Goal: Transaction & Acquisition: Purchase product/service

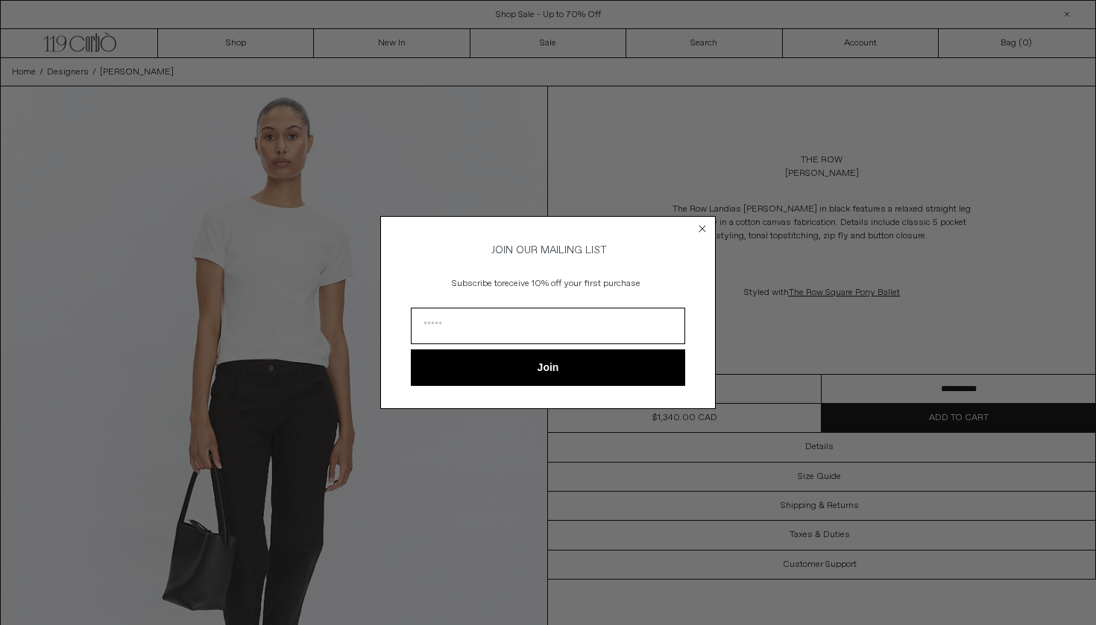
click at [702, 227] on circle "Close dialog" at bounding box center [702, 229] width 14 height 14
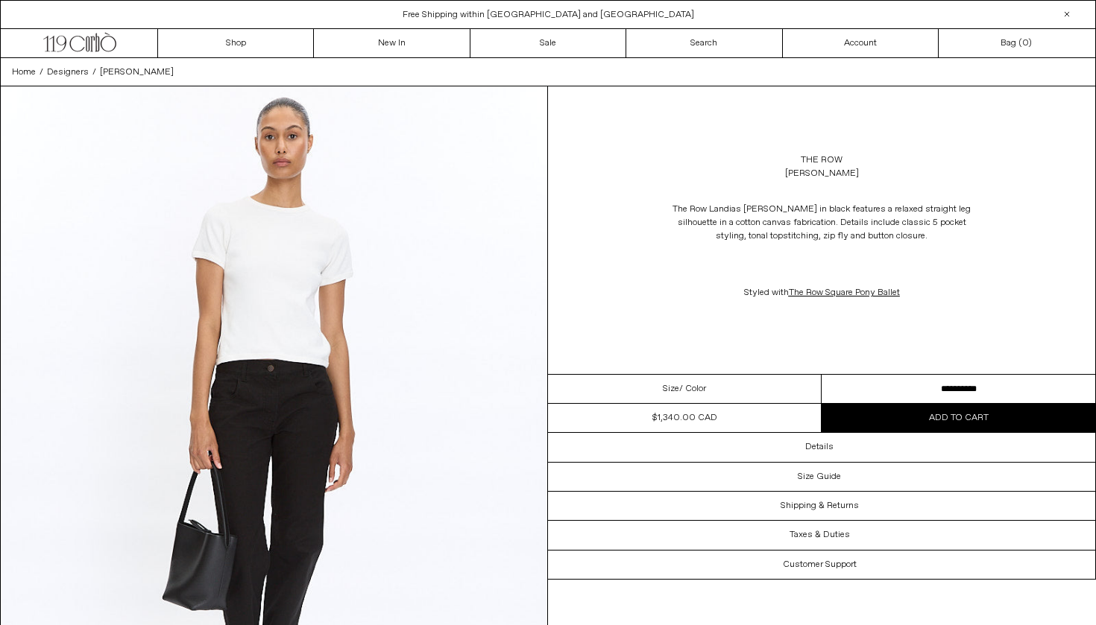
select select "**********"
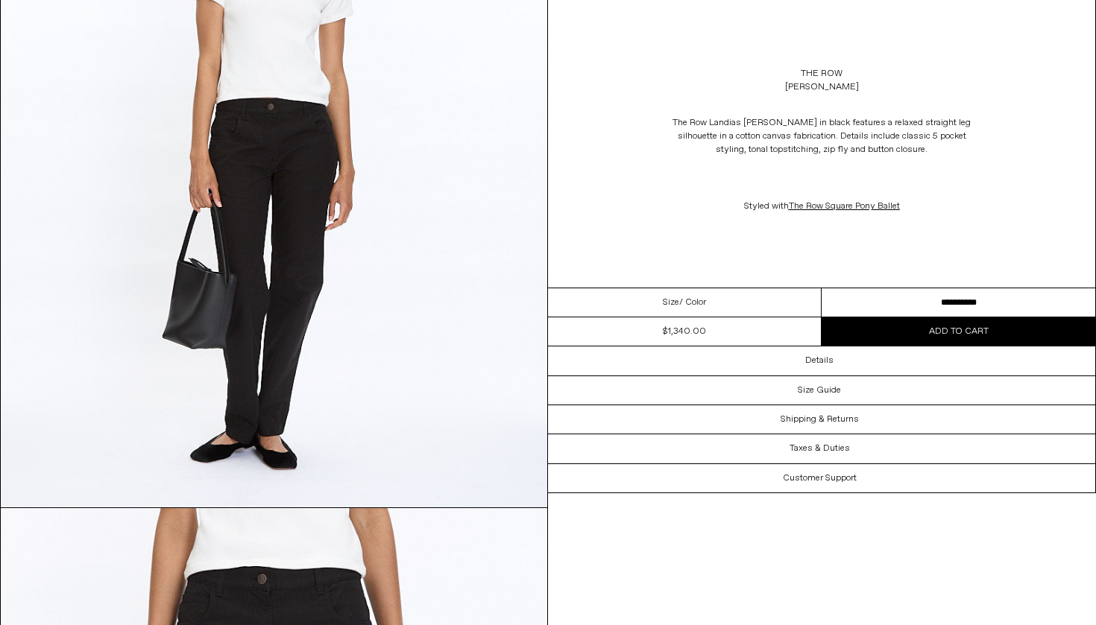
scroll to position [259, 0]
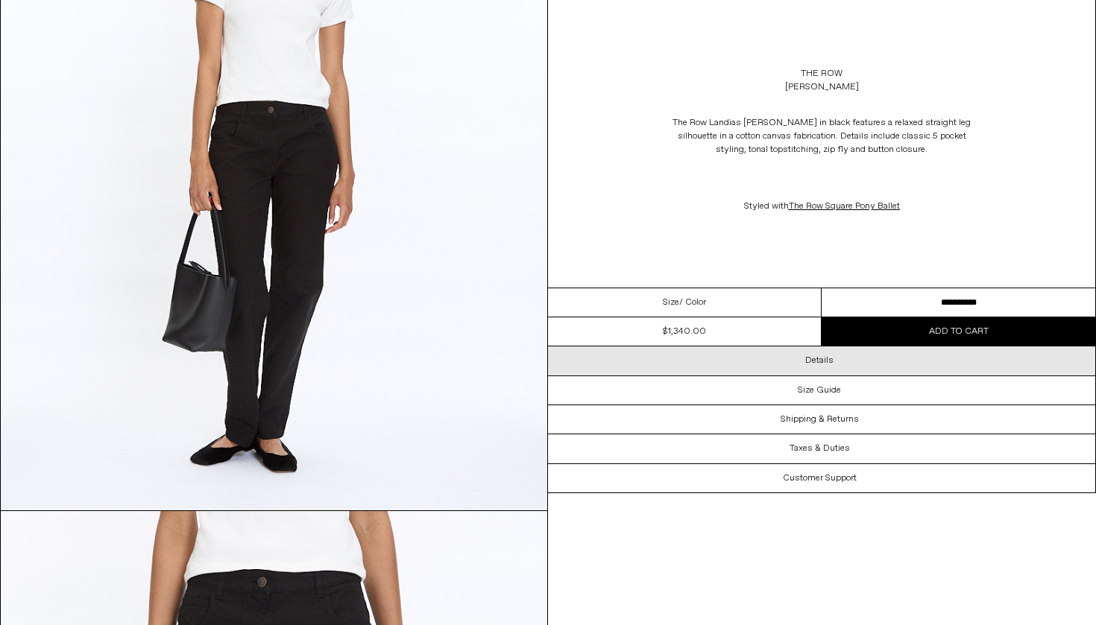
click at [840, 356] on div "Details" at bounding box center [821, 361] width 547 height 28
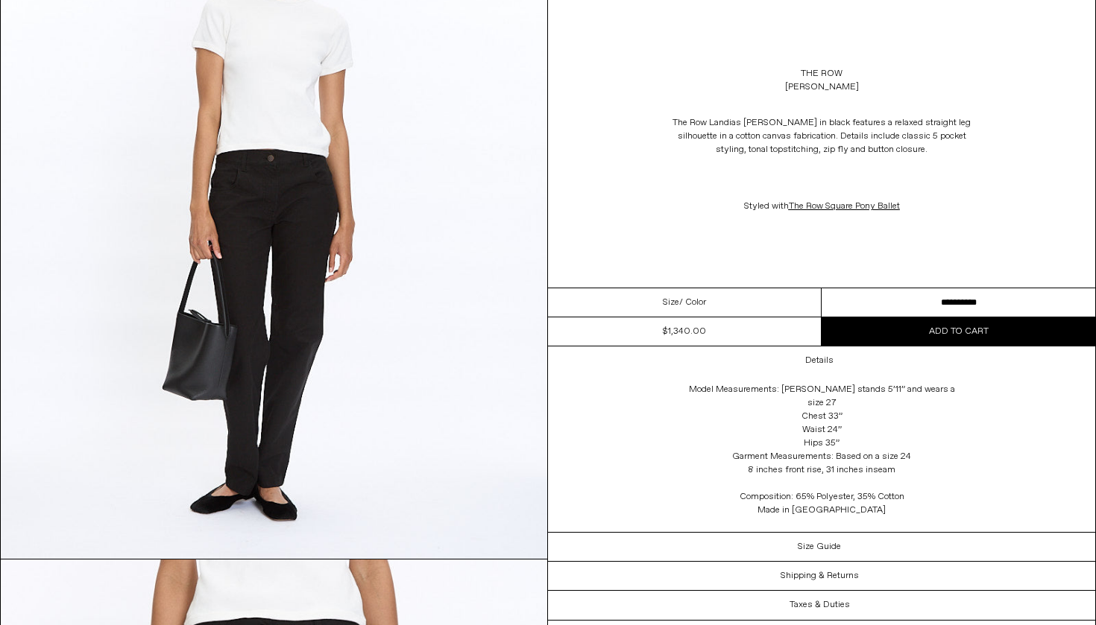
scroll to position [209, 0]
click at [314, 312] on img at bounding box center [274, 219] width 546 height 683
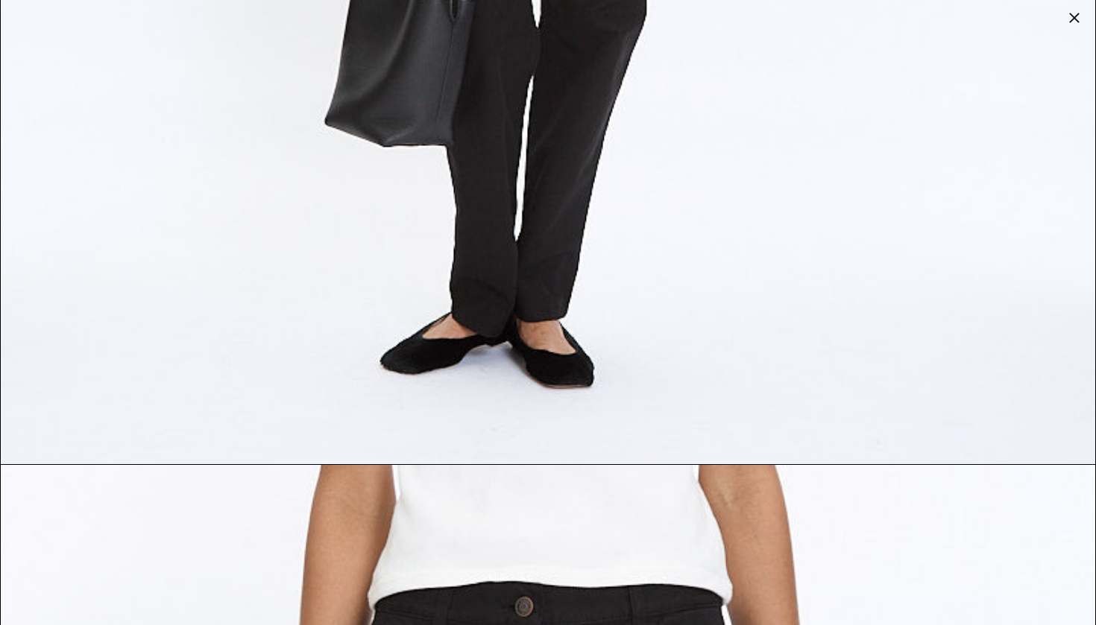
scroll to position [327, 0]
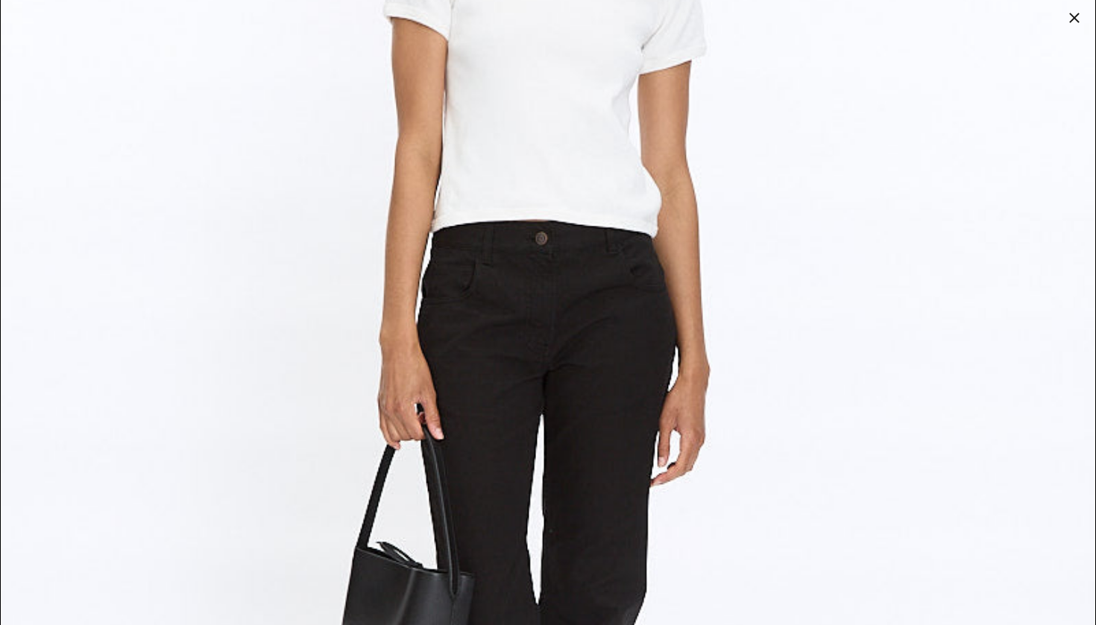
click at [452, 317] on img at bounding box center [548, 358] width 1094 height 1368
click at [1067, 17] on div at bounding box center [1074, 17] width 21 height 21
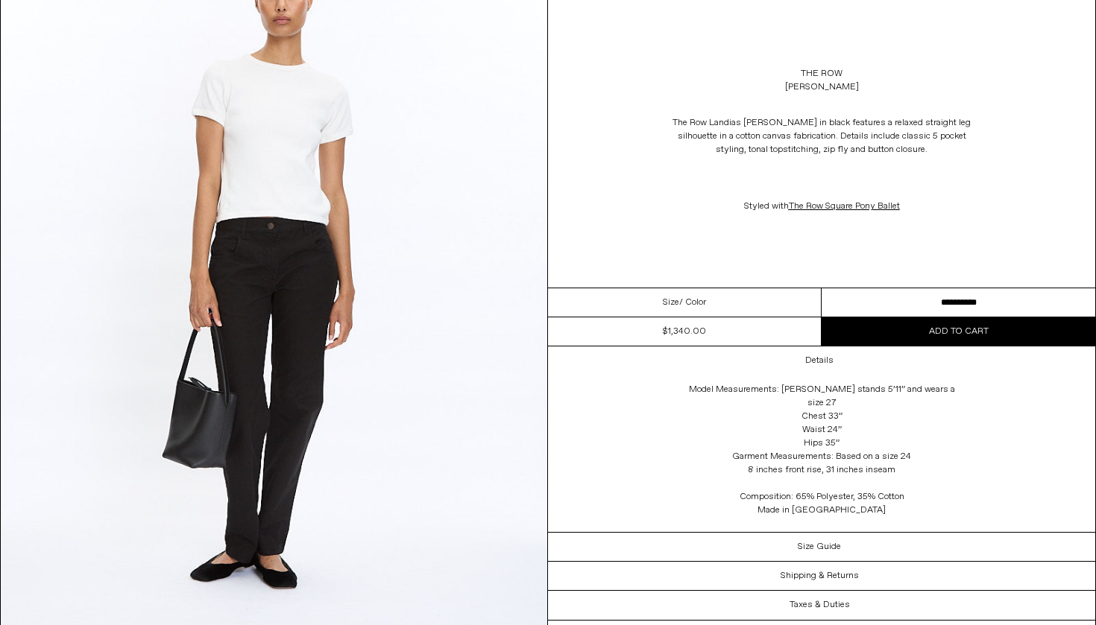
scroll to position [142, 0]
click at [822, 72] on link "The Row" at bounding box center [821, 73] width 42 height 13
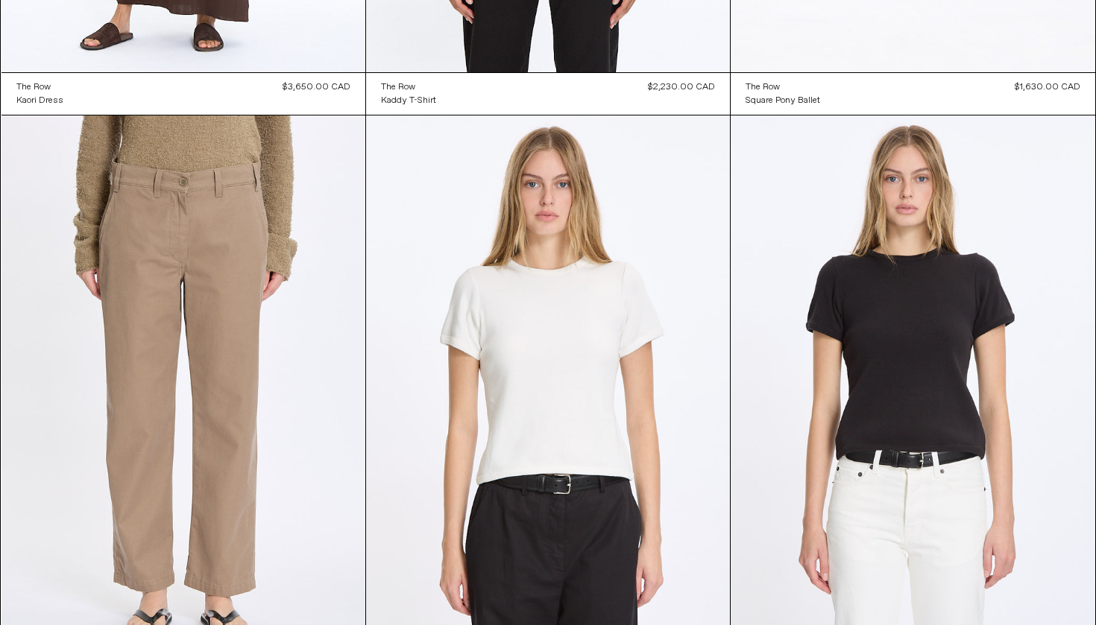
scroll to position [4849, 0]
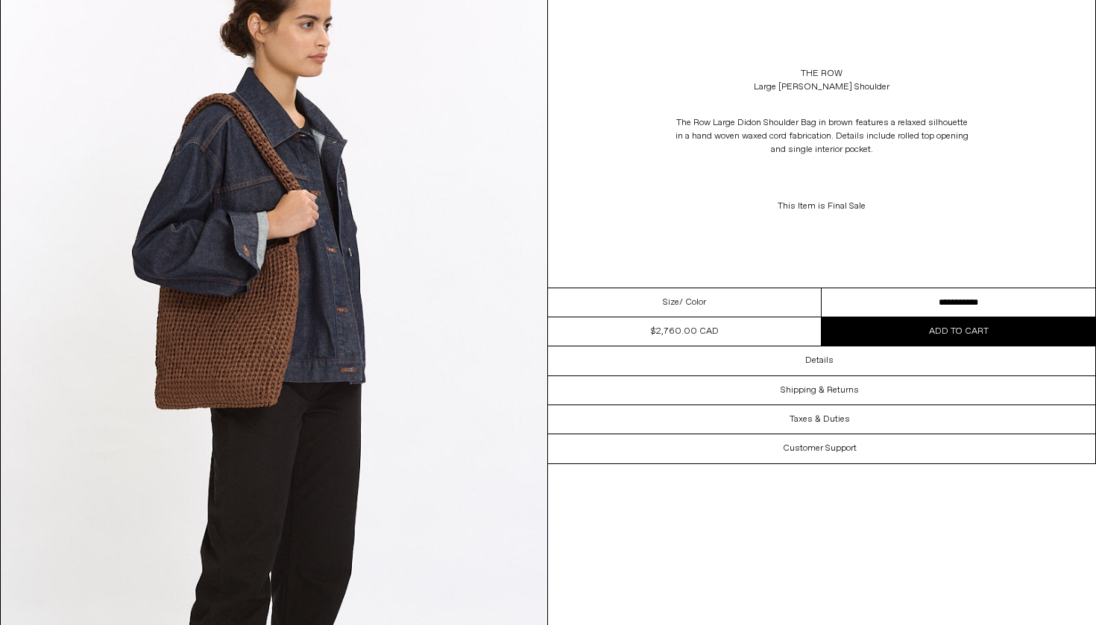
scroll to position [2186, 0]
